Goal: Transaction & Acquisition: Purchase product/service

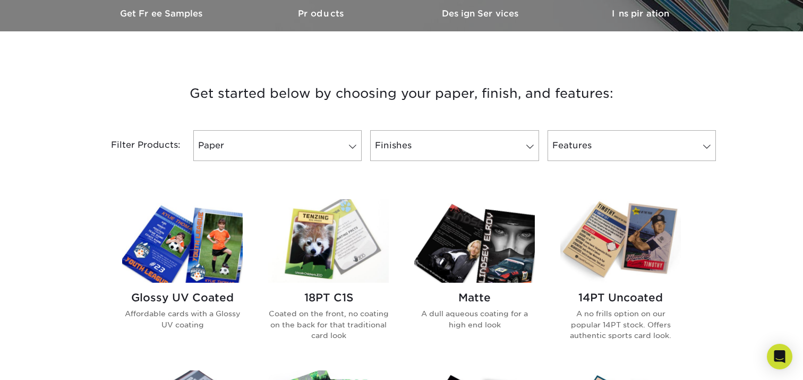
scroll to position [338, 0]
click at [192, 277] on img at bounding box center [182, 240] width 121 height 83
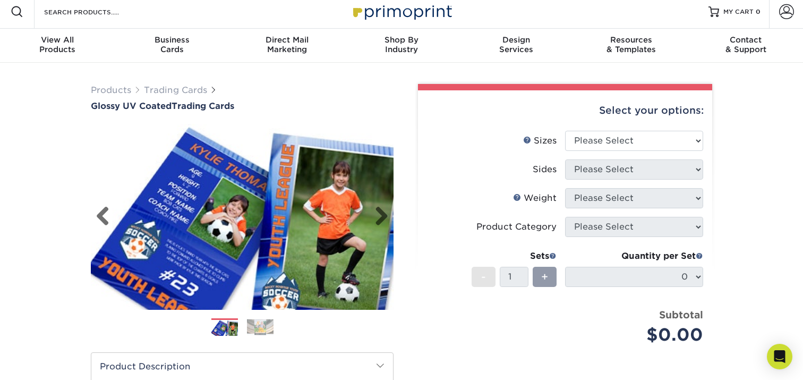
scroll to position [6, 0]
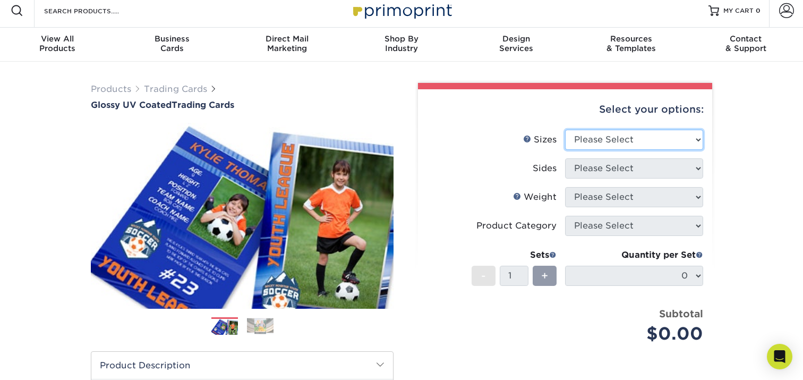
click at [659, 139] on select "Please Select 2.5" x 3.5"" at bounding box center [634, 140] width 138 height 20
select select "2.50x3.50"
click at [565, 130] on select "Please Select 2.5" x 3.5"" at bounding box center [634, 140] width 138 height 20
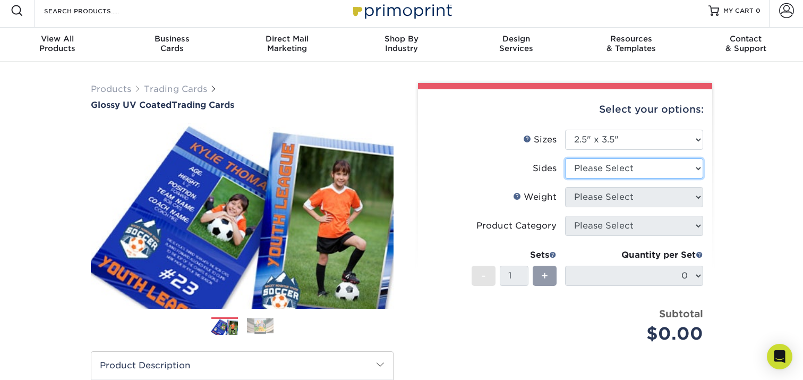
click at [629, 171] on select "Please Select Print Both Sides Print Front Only" at bounding box center [634, 168] width 138 height 20
select select "13abbda7-1d64-4f25-8bb2-c179b224825d"
click at [565, 158] on select "Please Select Print Both Sides Print Front Only" at bounding box center [634, 168] width 138 height 20
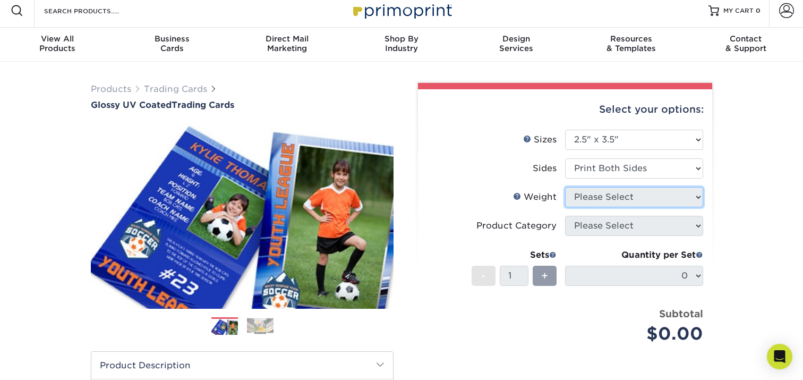
click at [612, 198] on select "Please Select" at bounding box center [634, 197] width 138 height 20
select select "14PT"
click at [565, 187] on select "Please Select 16PT 14PT 18PT C1S" at bounding box center [634, 197] width 138 height 20
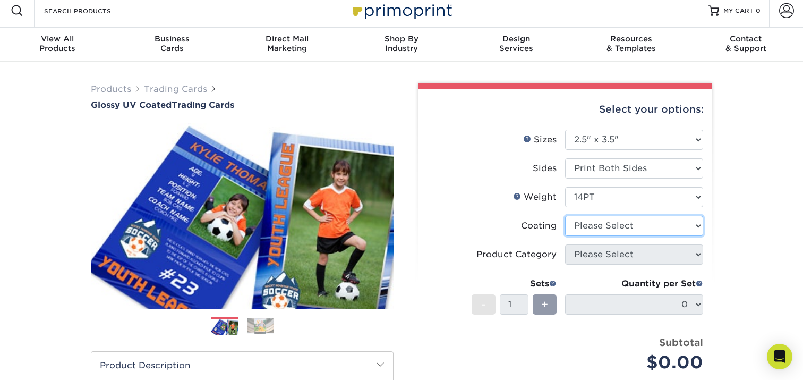
click at [584, 224] on select at bounding box center [634, 226] width 138 height 20
select select "ae367451-b2b8-45df-a344-0f05b6a12993"
click at [565, 216] on select at bounding box center [634, 226] width 138 height 20
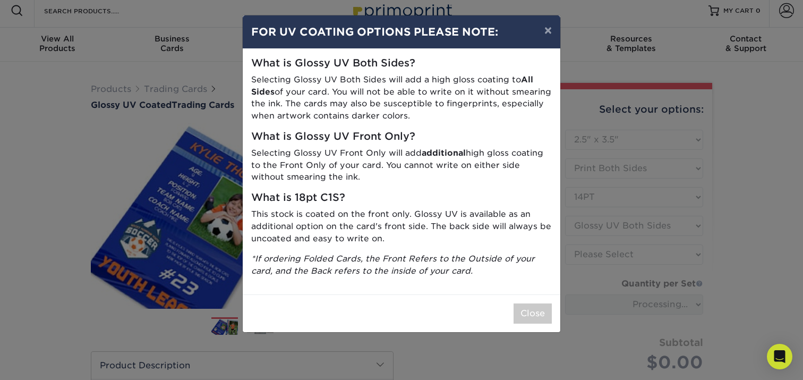
click at [580, 252] on div "× FOR UV COATING OPTIONS PLEASE NOTE: What is Glossy UV Both Sides? Selecting G…" at bounding box center [401, 190] width 803 height 380
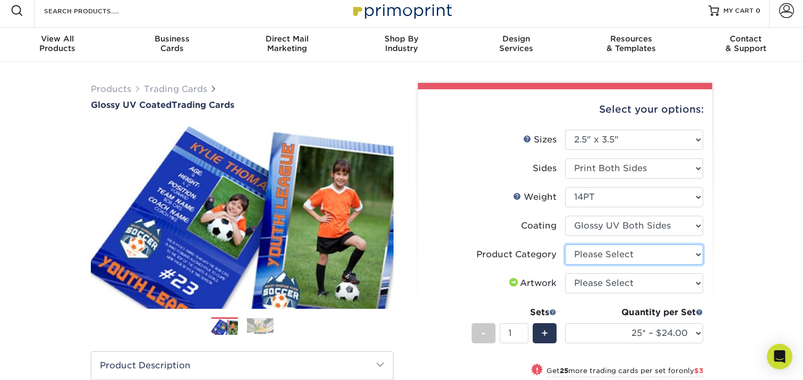
click at [582, 258] on select "Please Select Trading Cards" at bounding box center [634, 254] width 138 height 20
click at [582, 251] on select "Please Select Trading Cards" at bounding box center [634, 254] width 138 height 20
select select "c2f9bce9-36c2-409d-b101-c29d9d031e18"
click at [565, 244] on select "Please Select Trading Cards" at bounding box center [634, 254] width 138 height 20
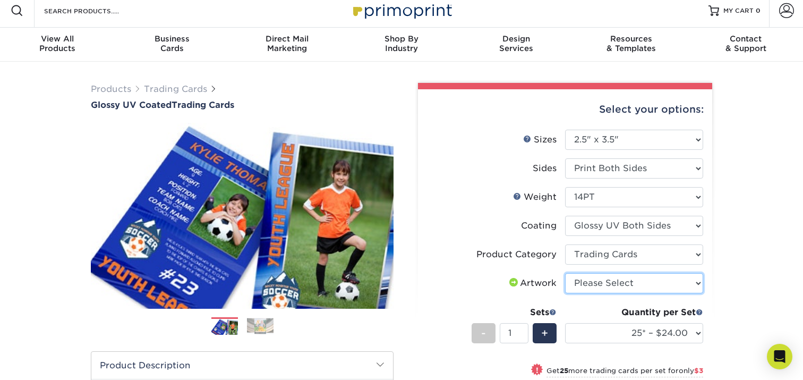
click at [583, 287] on select "Please Select I will upload files I need a design - $100" at bounding box center [634, 283] width 138 height 20
select select "upload"
click at [565, 273] on select "Please Select I will upload files I need a design - $100" at bounding box center [634, 283] width 138 height 20
click at [547, 329] on span "+" at bounding box center [544, 333] width 7 height 16
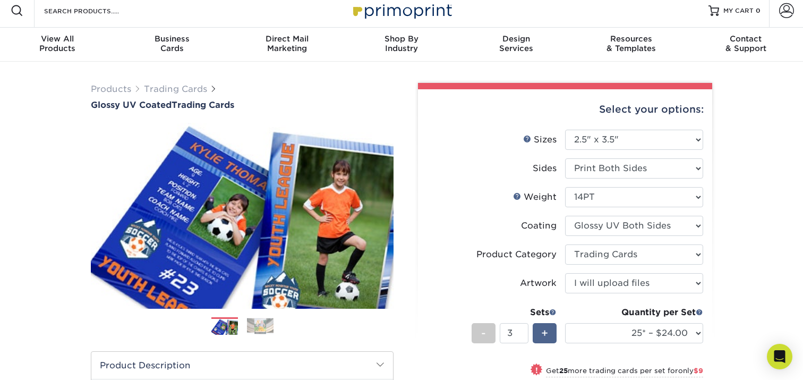
click at [547, 329] on span "+" at bounding box center [544, 333] width 7 height 16
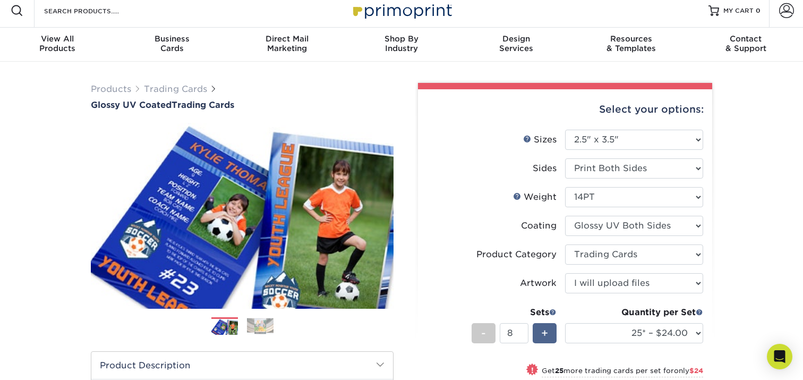
click at [547, 329] on span "+" at bounding box center [544, 333] width 7 height 16
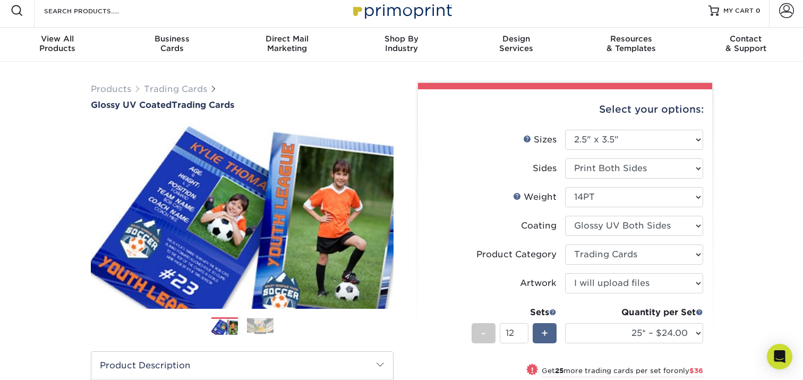
type input "13"
click at [518, 331] on input "13" at bounding box center [514, 333] width 28 height 20
click at [517, 332] on input "number" at bounding box center [514, 333] width 28 height 20
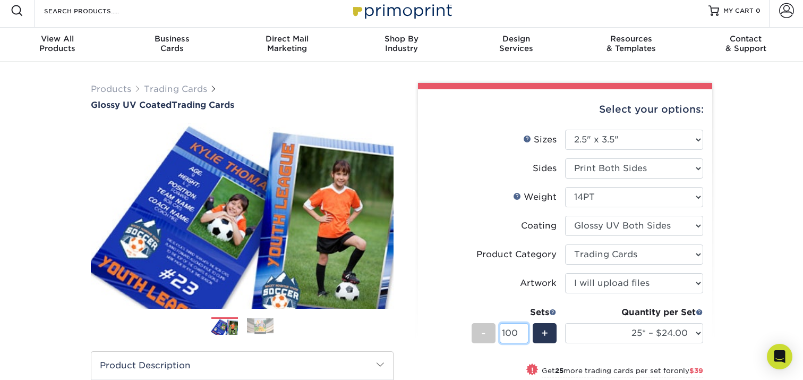
type input "50"
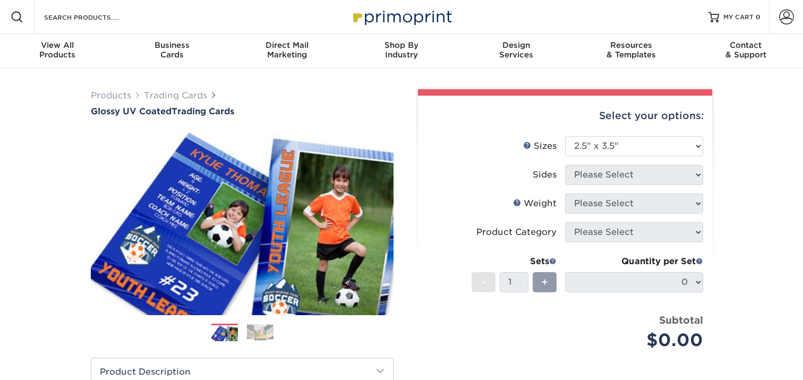
select select "2.50x3.50"
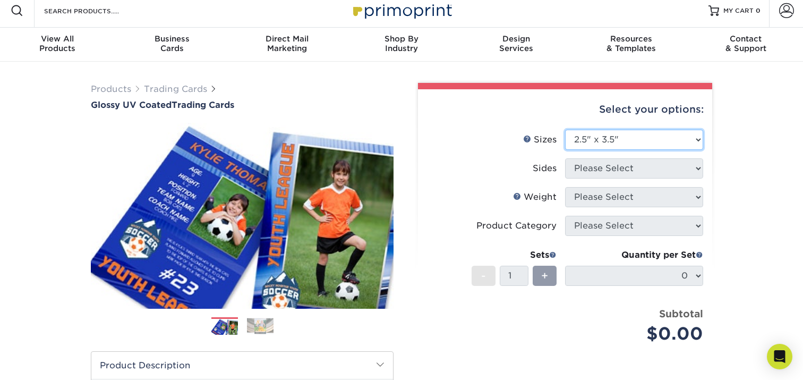
click at [686, 136] on select "Please Select 2.5" x 3.5"" at bounding box center [634, 140] width 138 height 20
click at [565, 130] on select "Please Select 2.5" x 3.5"" at bounding box center [634, 140] width 138 height 20
click at [534, 279] on div "+" at bounding box center [545, 275] width 24 height 20
click at [622, 127] on div "Select your options:" at bounding box center [564, 109] width 277 height 40
click at [613, 139] on select "Please Select 2.5" x 3.5"" at bounding box center [634, 140] width 138 height 20
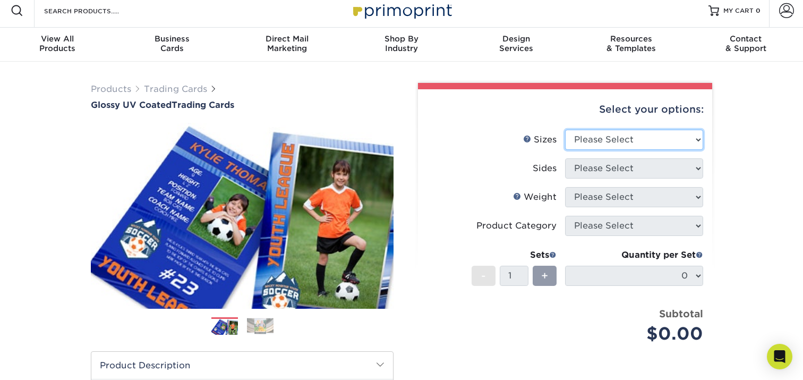
select select "2.50x3.50"
click at [565, 130] on select "Please Select 2.5" x 3.5"" at bounding box center [634, 140] width 138 height 20
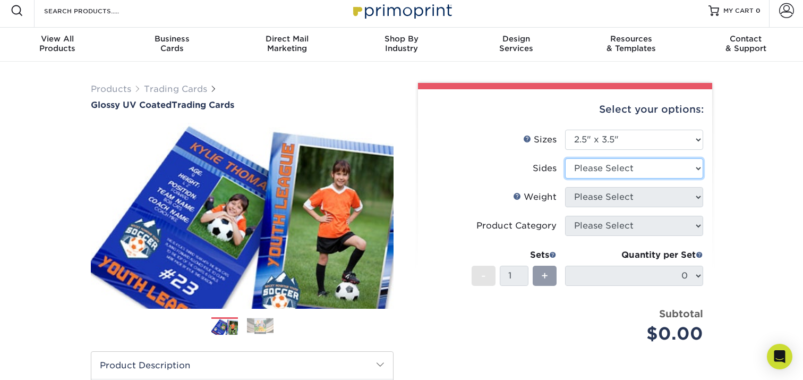
click at [599, 166] on select "Please Select Print Both Sides Print Front Only" at bounding box center [634, 168] width 138 height 20
select select "13abbda7-1d64-4f25-8bb2-c179b224825d"
click at [565, 158] on select "Please Select Print Both Sides Print Front Only" at bounding box center [634, 168] width 138 height 20
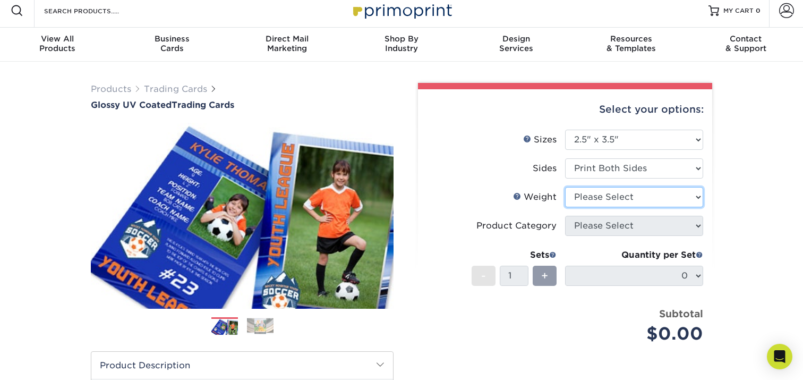
click at [595, 193] on select "Please Select 16PT 14PT 18PT C1S" at bounding box center [634, 197] width 138 height 20
click at [565, 187] on select "Please Select 16PT 14PT 18PT C1S" at bounding box center [634, 197] width 138 height 20
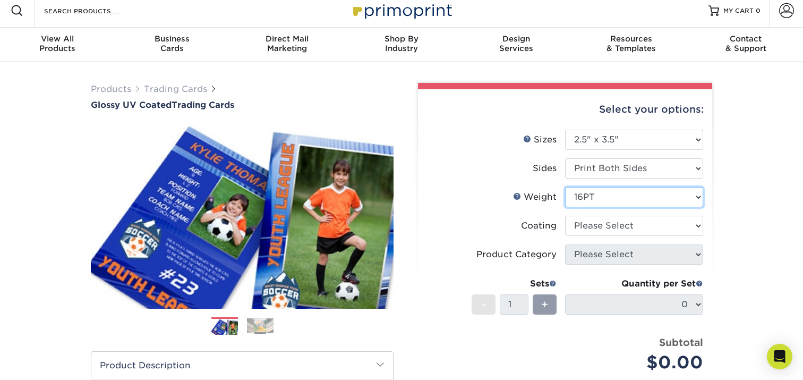
click at [588, 196] on select "Please Select 16PT 14PT 18PT C1S" at bounding box center [634, 197] width 138 height 20
select select "14PT"
click at [565, 187] on select "Please Select 16PT 14PT 18PT C1S" at bounding box center [634, 197] width 138 height 20
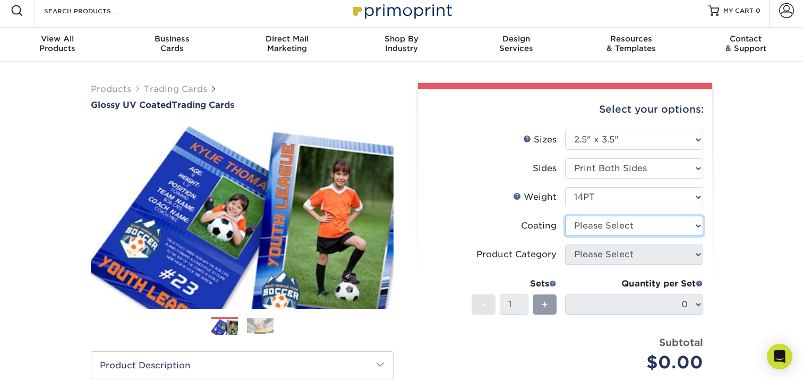
click at [587, 224] on select at bounding box center [634, 226] width 138 height 20
select select "ae367451-b2b8-45df-a344-0f05b6a12993"
click at [565, 216] on select at bounding box center [634, 226] width 138 height 20
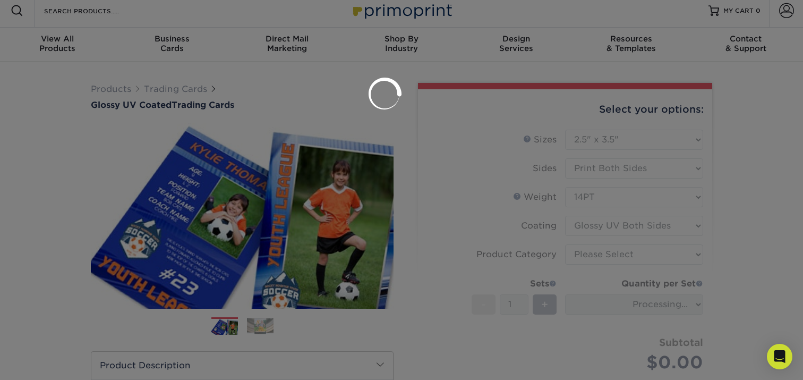
click at [586, 258] on div at bounding box center [401, 190] width 803 height 380
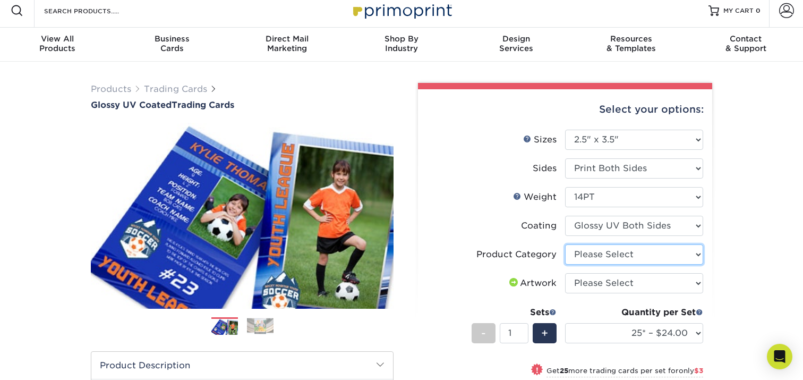
click at [588, 250] on select "Please Select Trading Cards" at bounding box center [634, 254] width 138 height 20
select select "c2f9bce9-36c2-409d-b101-c29d9d031e18"
click at [565, 244] on select "Please Select Trading Cards" at bounding box center [634, 254] width 138 height 20
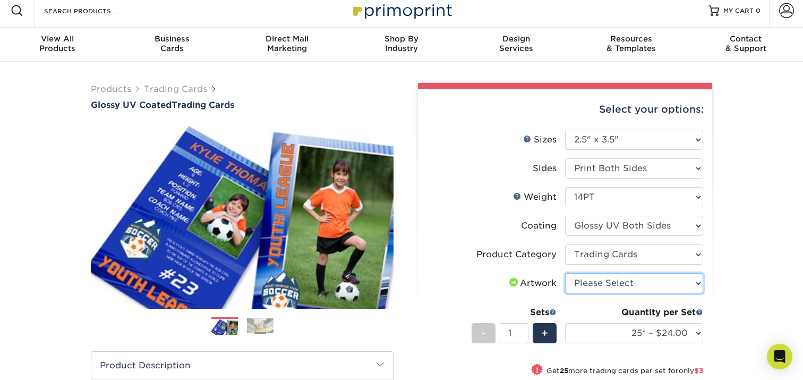
click at [584, 283] on select "Please Select I will upload files I need a design - $100" at bounding box center [634, 283] width 138 height 20
select select "upload"
click at [565, 273] on select "Please Select I will upload files I need a design - $100" at bounding box center [634, 283] width 138 height 20
click at [549, 332] on div "+" at bounding box center [545, 333] width 24 height 20
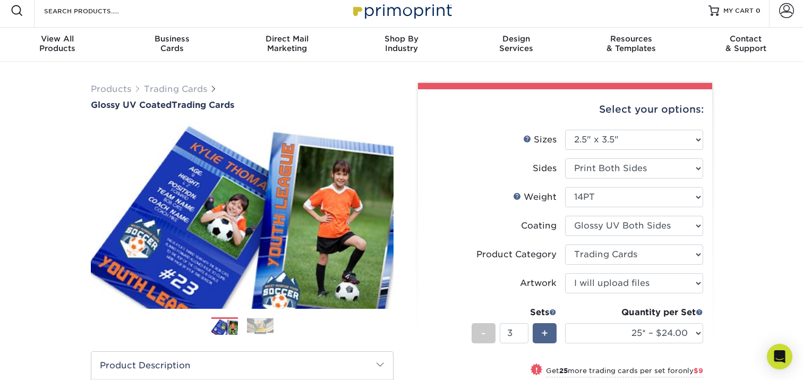
click at [549, 332] on div "+" at bounding box center [545, 333] width 24 height 20
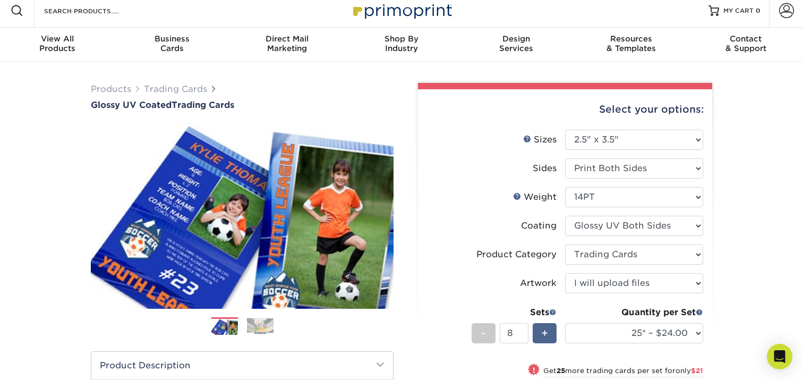
click at [549, 332] on div "+" at bounding box center [545, 333] width 24 height 20
type input "50"
click at [521, 330] on input "50" at bounding box center [514, 333] width 28 height 20
click at [729, 286] on div "Products Trading Cards Glossy UV Coated Trading Cards Previous Next /" at bounding box center [401, 357] width 803 height 590
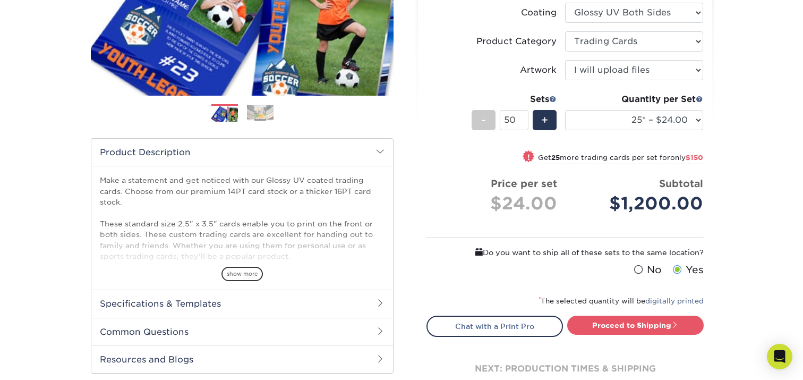
scroll to position [224, 0]
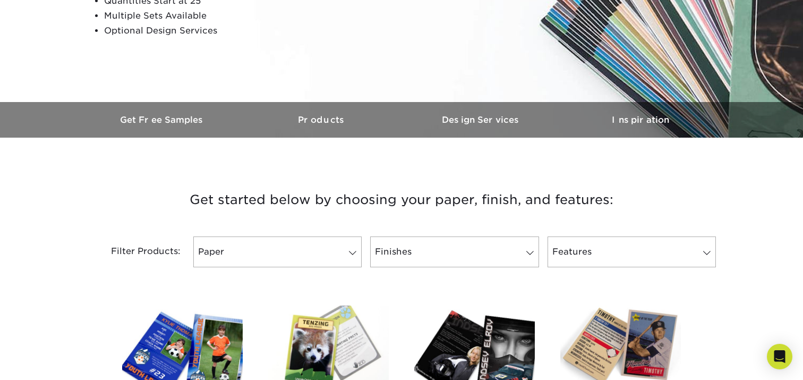
scroll to position [557, 0]
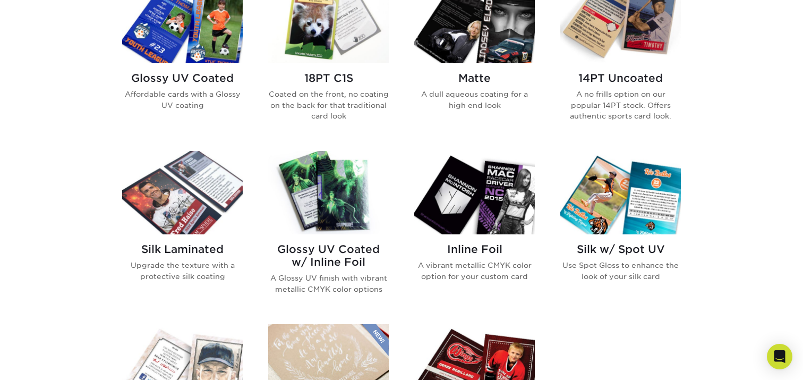
click at [616, 31] on img at bounding box center [620, 21] width 121 height 83
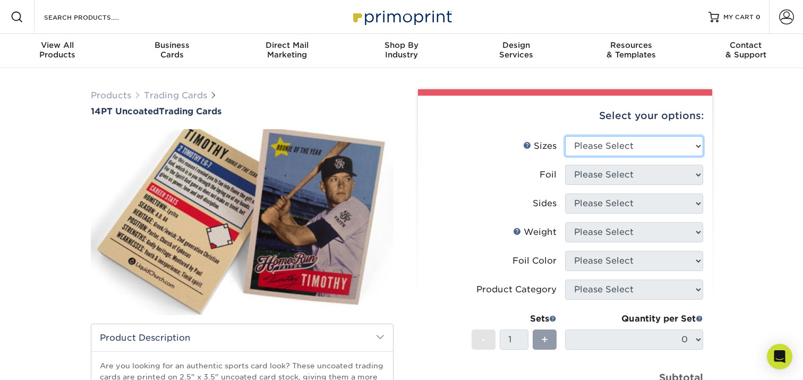
click at [577, 147] on select "Please Select 2.5" x 3.5"" at bounding box center [634, 146] width 138 height 20
select select "2.50x3.50"
click at [565, 136] on select "Please Select 2.5" x 3.5"" at bounding box center [634, 146] width 138 height 20
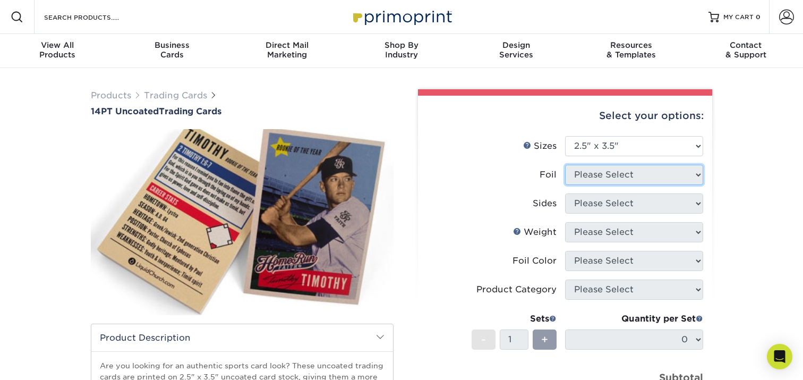
click at [577, 174] on select "Please Select" at bounding box center [634, 175] width 138 height 20
click at [565, 165] on select "Please Select Yes No" at bounding box center [634, 175] width 138 height 20
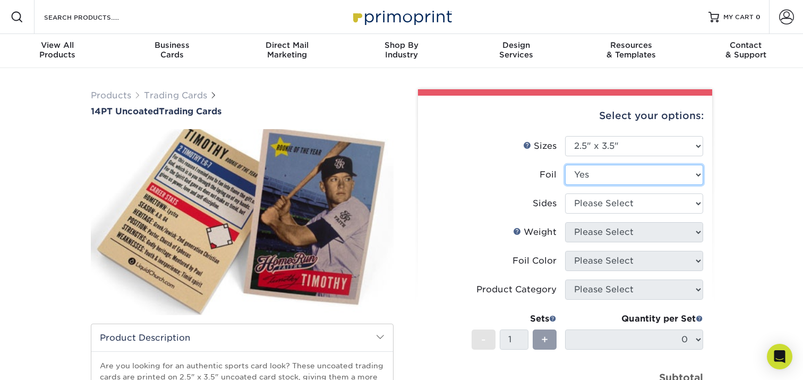
click at [582, 177] on select "Please Select Yes No" at bounding box center [634, 175] width 138 height 20
click at [582, 206] on select "Please Select Print Both Sides - Foil Both Sides Print Both Sides - Foil Front …" at bounding box center [634, 203] width 138 height 20
click at [578, 181] on select "Please Select Yes No" at bounding box center [634, 175] width 138 height 20
select select "0"
click at [565, 165] on select "Please Select Yes No" at bounding box center [634, 175] width 138 height 20
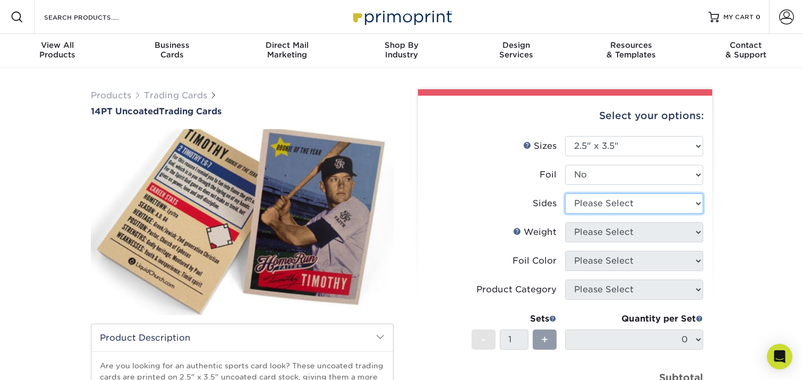
click at [584, 212] on select "Please Select Print Both Sides Print Front Only" at bounding box center [634, 203] width 138 height 20
select select "13abbda7-1d64-4f25-8bb2-c179b224825d"
click at [565, 193] on select "Please Select Print Both Sides Print Front Only" at bounding box center [634, 203] width 138 height 20
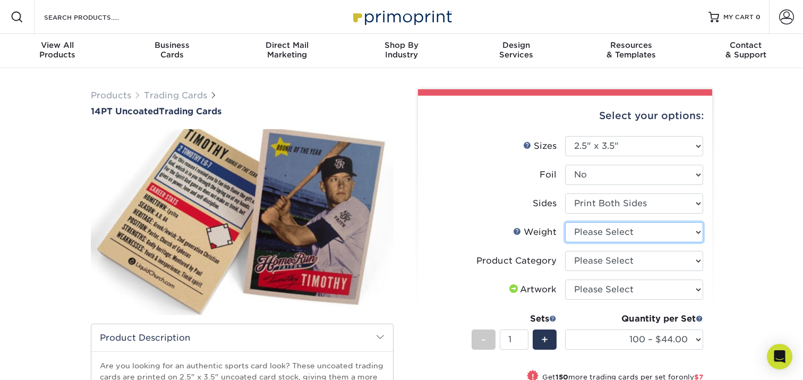
click at [578, 236] on select "Please Select 14PT Uncoated" at bounding box center [634, 232] width 138 height 20
select select "14PT Uncoated"
click at [565, 222] on select "Please Select 14PT Uncoated" at bounding box center [634, 232] width 138 height 20
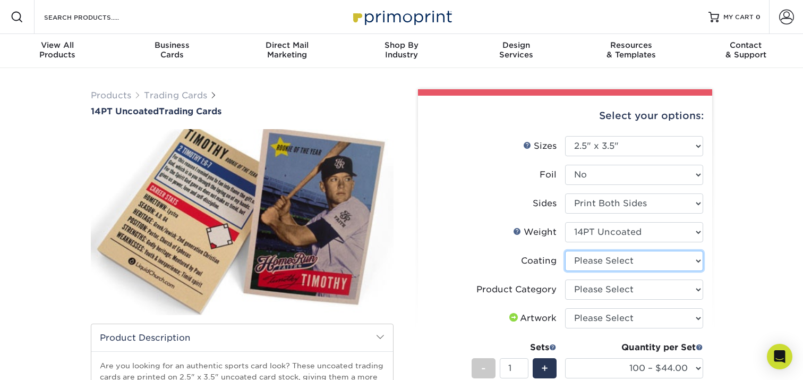
click at [580, 258] on select at bounding box center [634, 261] width 138 height 20
select select "3e7618de-abca-4bda-9f97-8b9129e913d8"
click at [565, 251] on select at bounding box center [634, 261] width 138 height 20
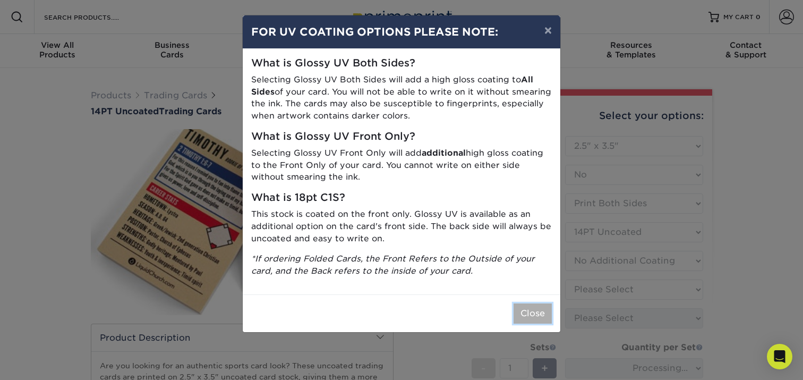
click at [533, 318] on button "Close" at bounding box center [532, 313] width 38 height 20
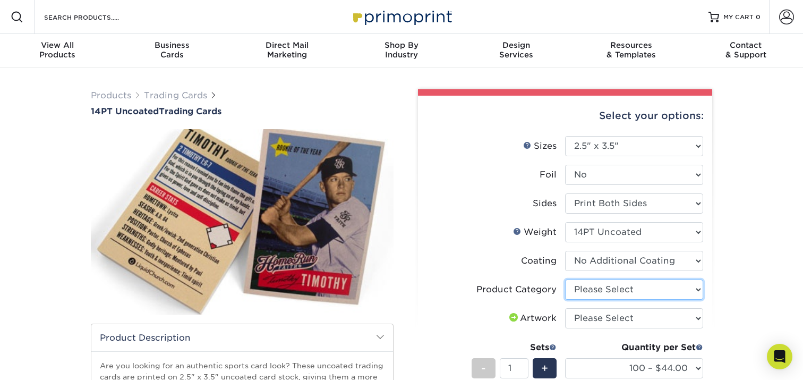
click at [570, 286] on select "Please Select Trading Cards" at bounding box center [634, 289] width 138 height 20
select select "c2f9bce9-36c2-409d-b101-c29d9d031e18"
click at [565, 279] on select "Please Select Trading Cards" at bounding box center [634, 289] width 138 height 20
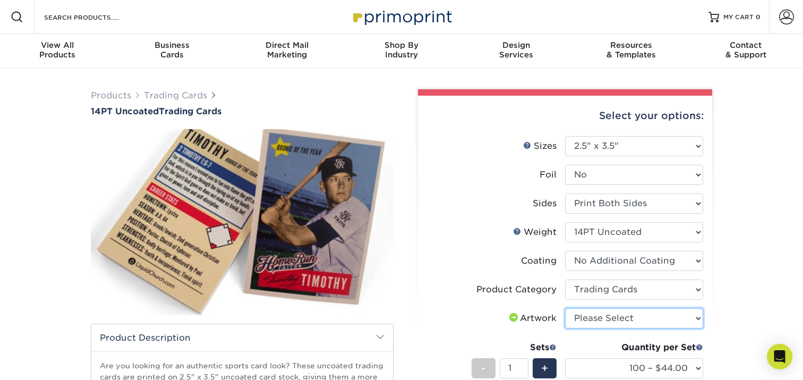
click at [587, 320] on select "Please Select I will upload files I need a design - $100" at bounding box center [634, 318] width 138 height 20
select select "upload"
click at [565, 308] on select "Please Select I will upload files I need a design - $100" at bounding box center [634, 318] width 138 height 20
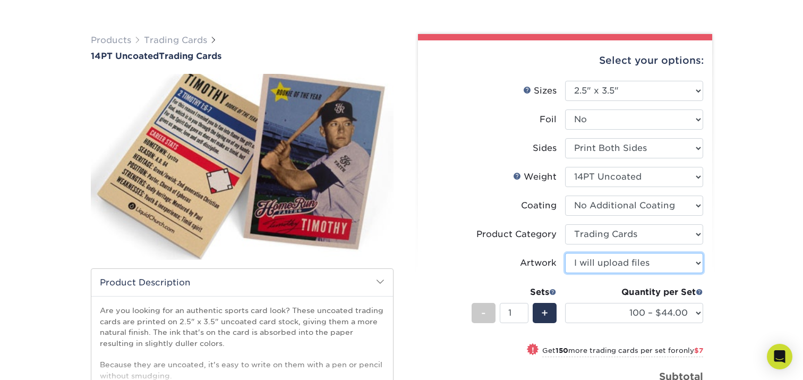
scroll to position [54, 0]
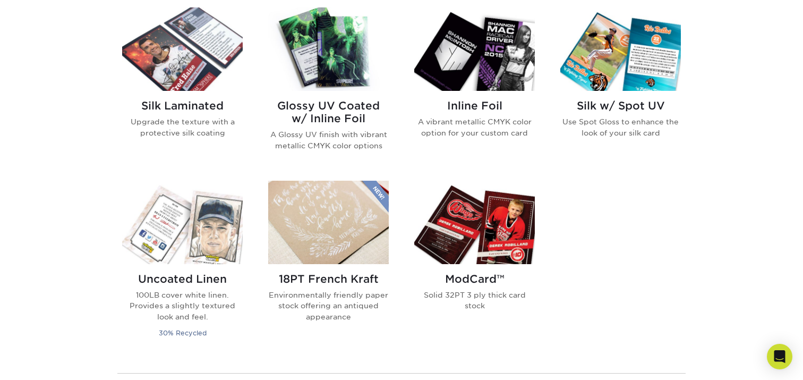
scroll to position [705, 0]
